Goal: Task Accomplishment & Management: Use online tool/utility

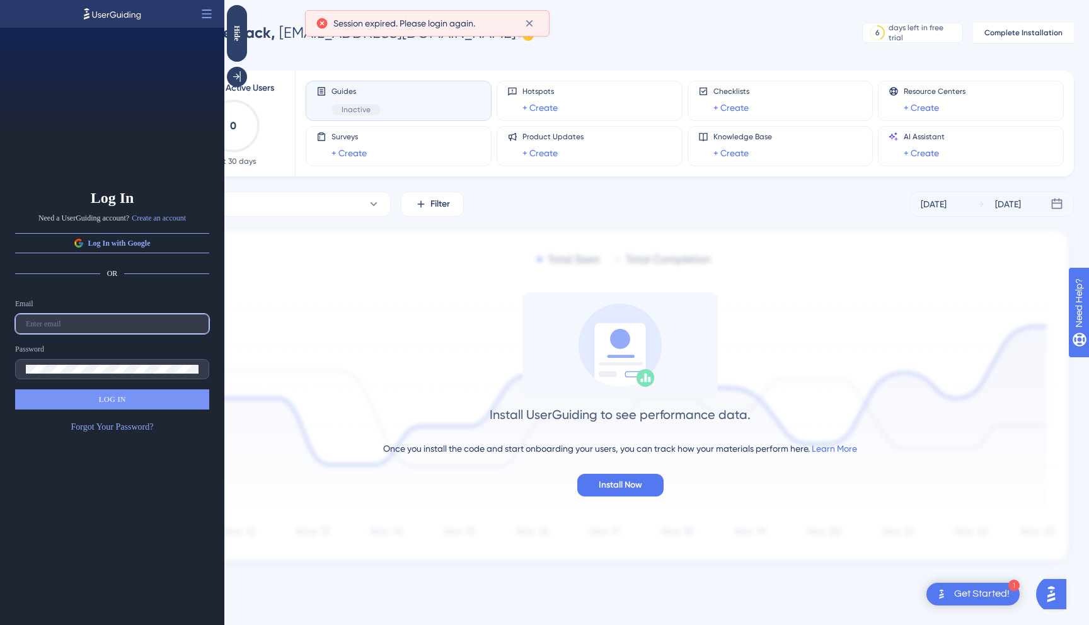
type input "[EMAIL_ADDRESS][DOMAIN_NAME]"
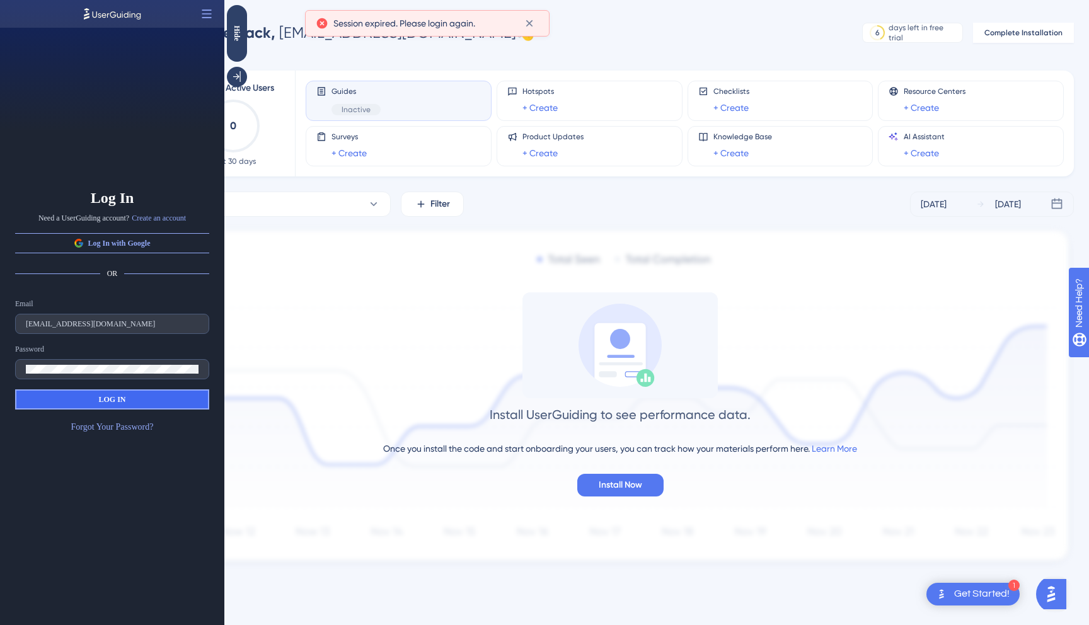
click at [110, 396] on span "LOG IN" at bounding box center [111, 399] width 27 height 10
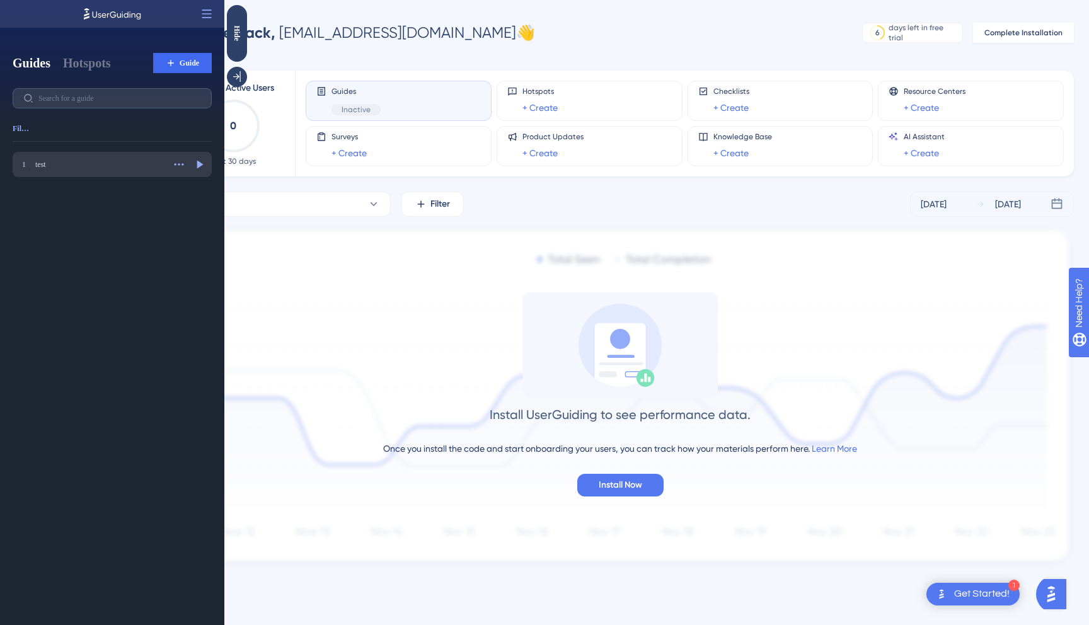
click at [61, 170] on div "1 test test" at bounding box center [91, 164] width 146 height 13
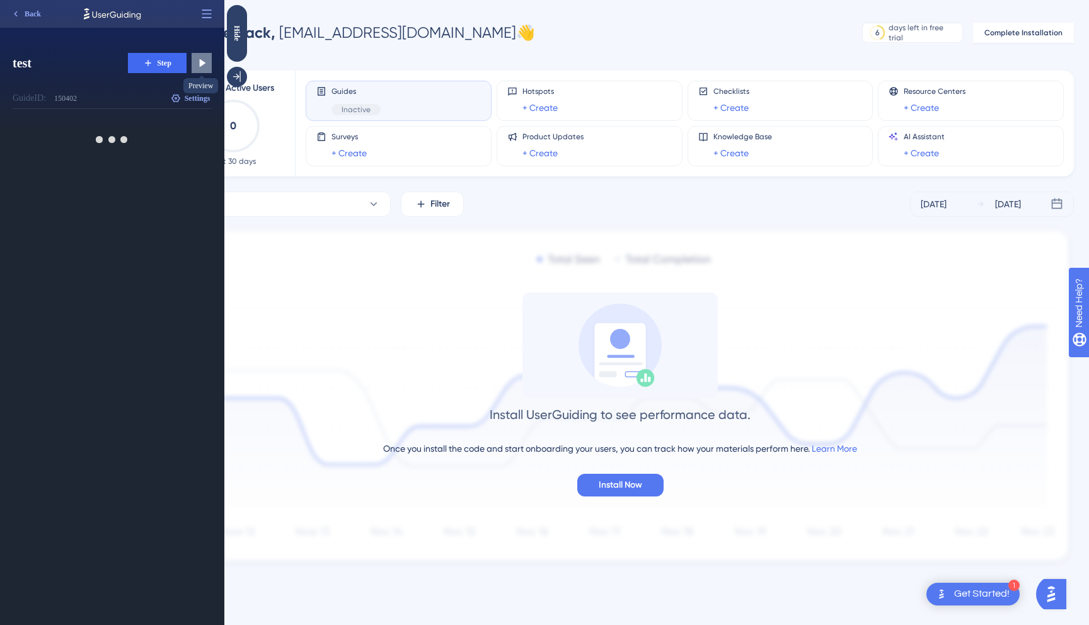
click at [205, 59] on icon at bounding box center [201, 63] width 13 height 13
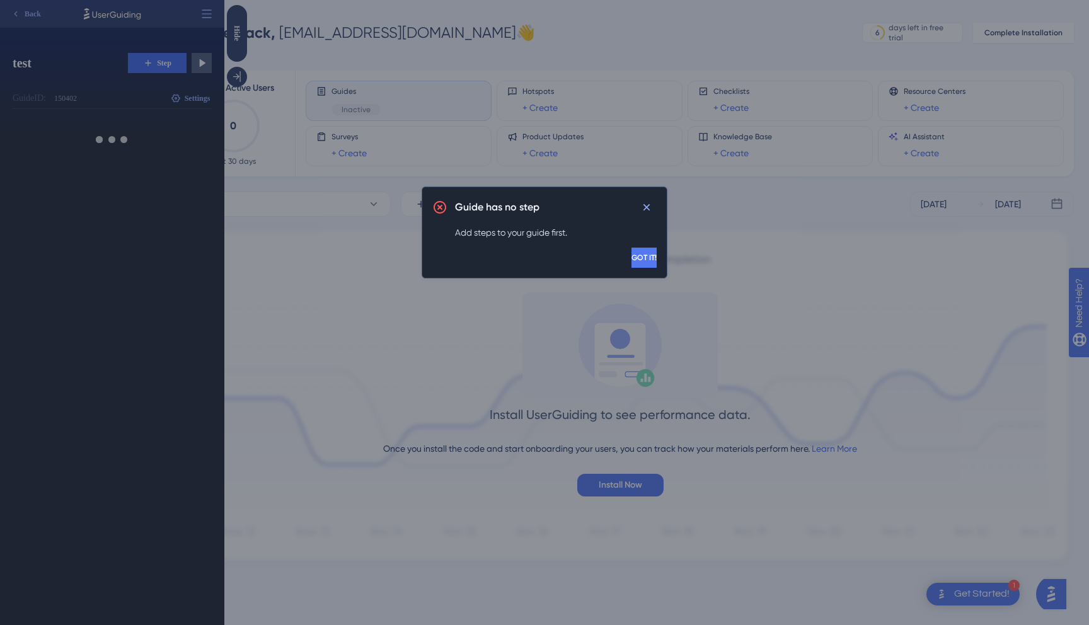
click at [633, 259] on span "GOT IT!" at bounding box center [643, 258] width 25 height 10
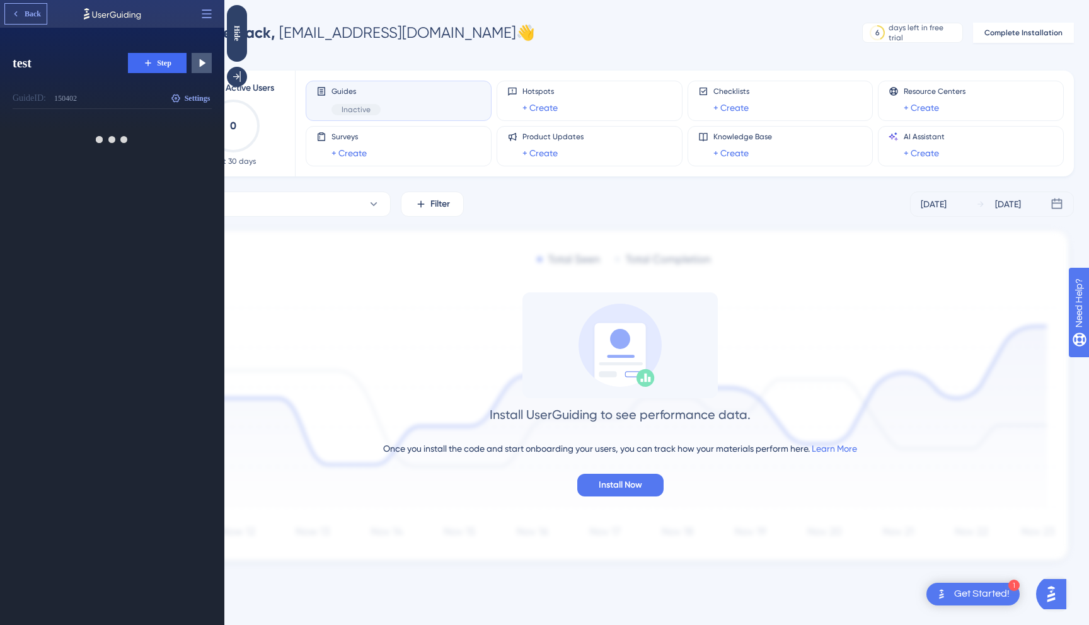
click at [26, 8] on button "Back" at bounding box center [26, 14] width 42 height 20
click at [180, 67] on span "Guide" at bounding box center [190, 63] width 20 height 10
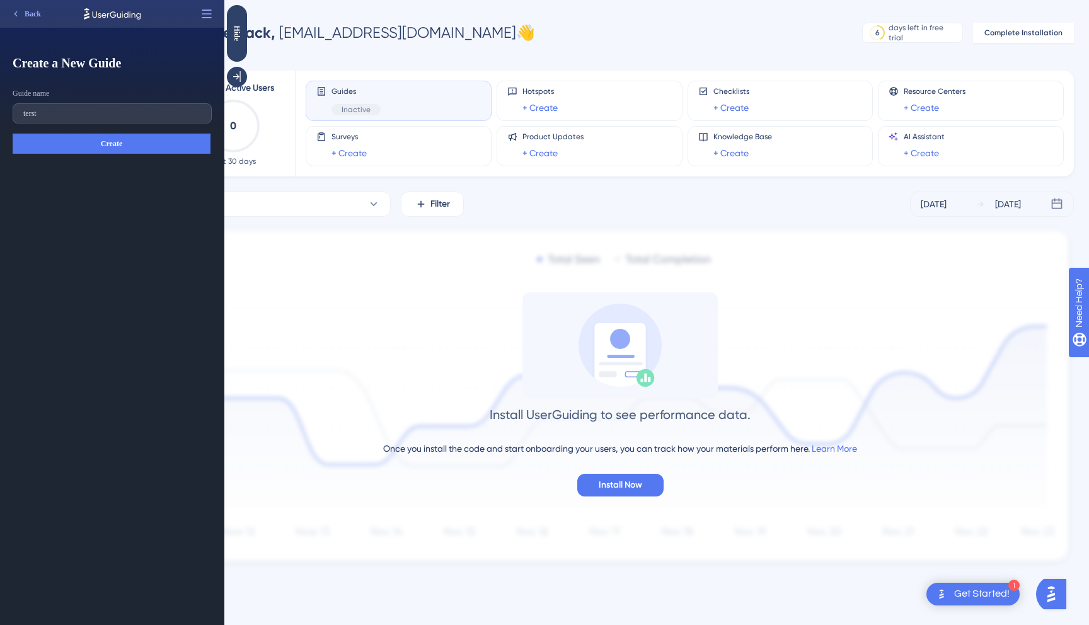
type input "terst"
click at [134, 142] on button "Create" at bounding box center [112, 144] width 198 height 20
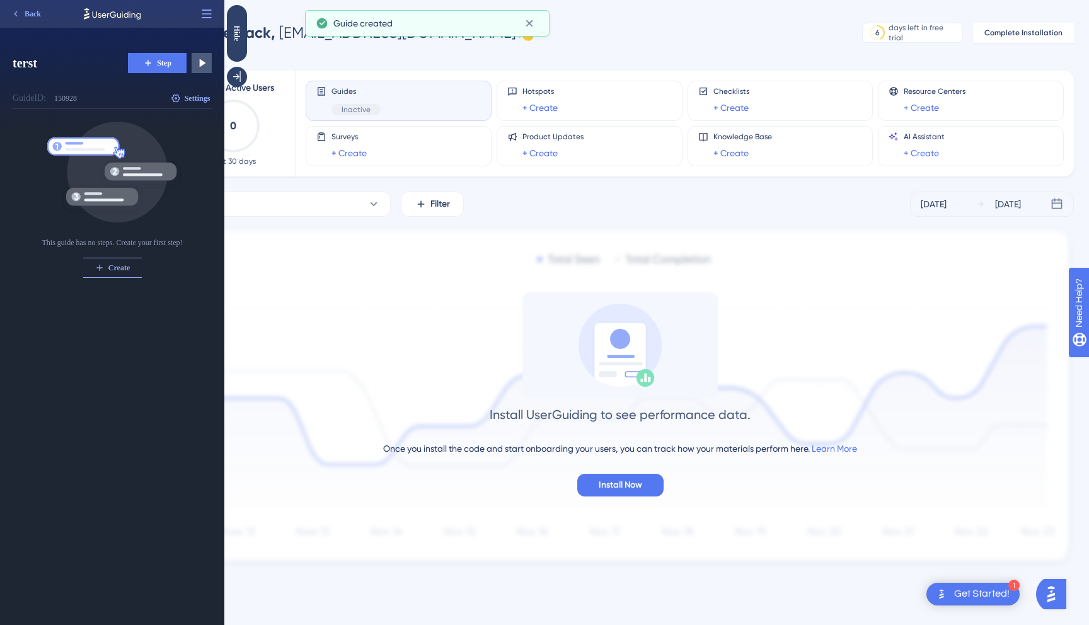
click at [173, 66] on button "Step" at bounding box center [157, 63] width 59 height 20
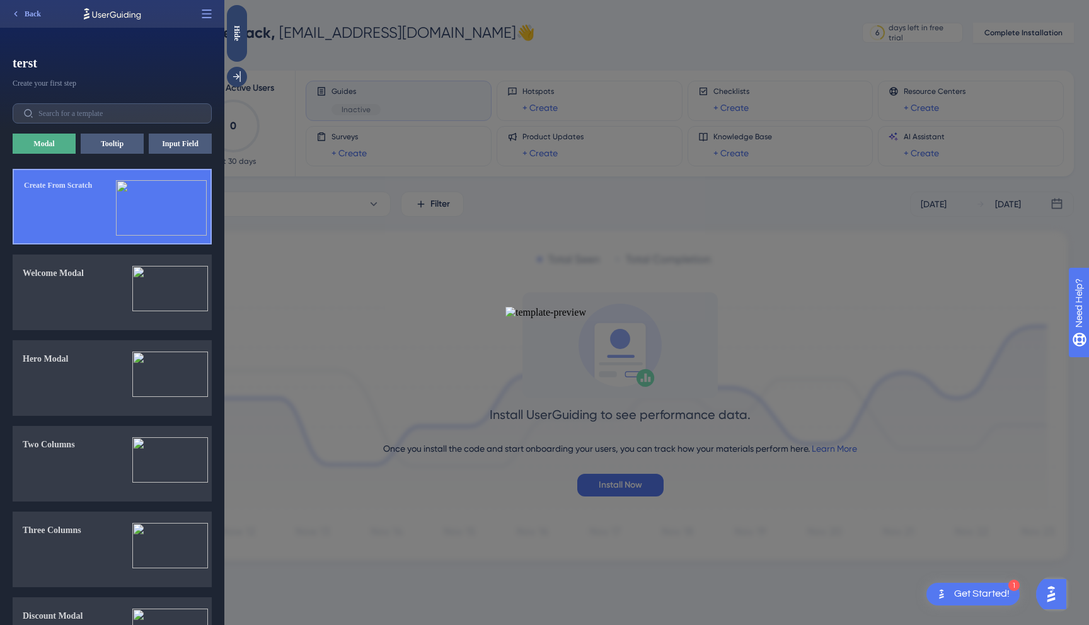
click at [127, 205] on img at bounding box center [161, 207] width 91 height 55
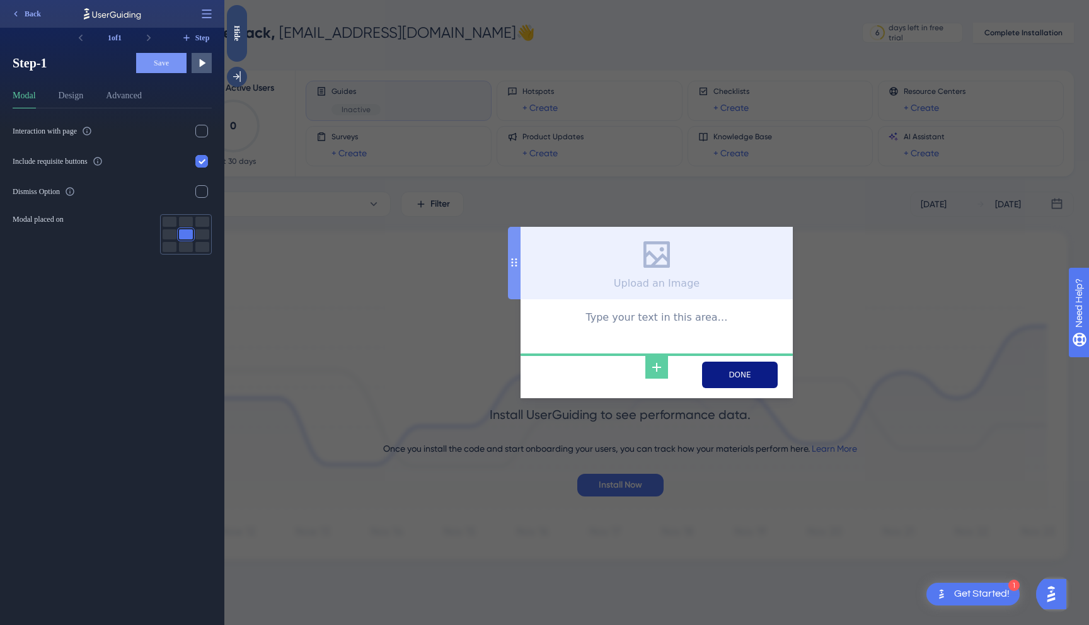
click at [514, 265] on div at bounding box center [514, 263] width 13 height 72
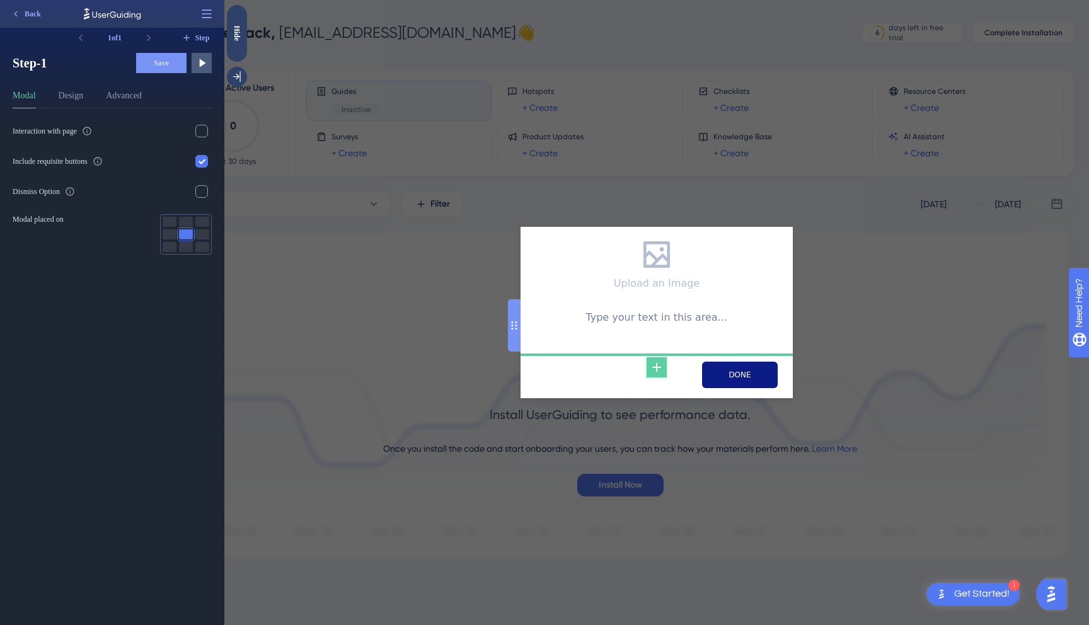
click at [657, 360] on icon at bounding box center [656, 367] width 15 height 15
click at [14, 15] on icon at bounding box center [16, 14] width 10 height 10
